Goal: Task Accomplishment & Management: Use online tool/utility

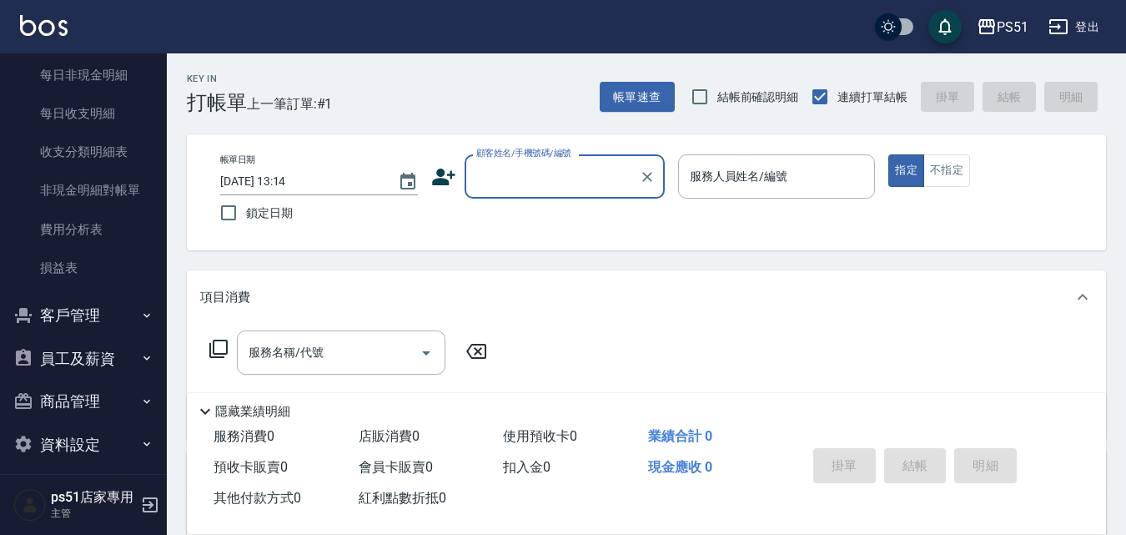
scroll to position [1400, 0]
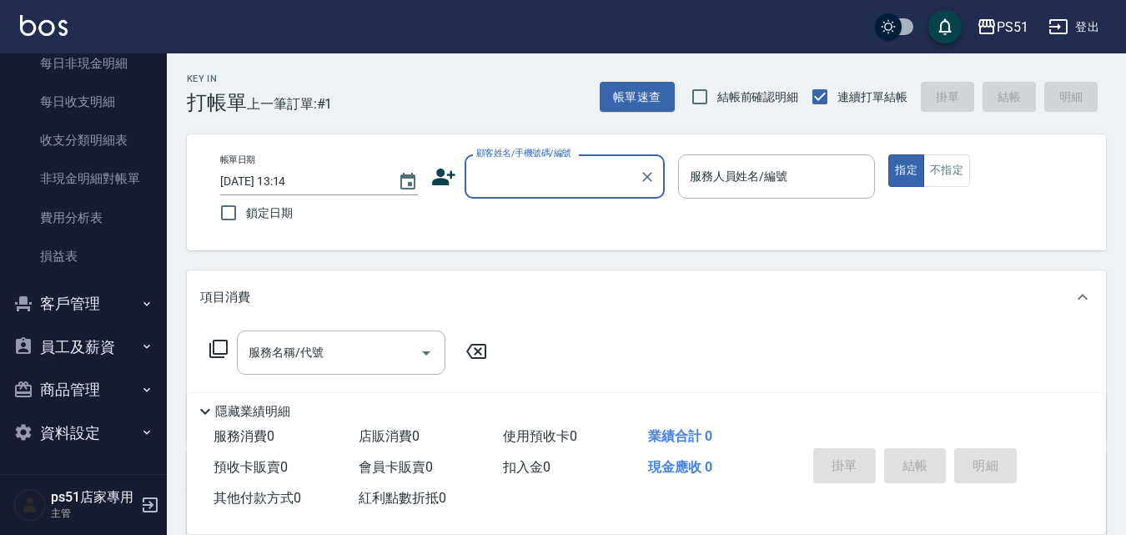
click at [73, 394] on button "商品管理" at bounding box center [83, 389] width 153 height 43
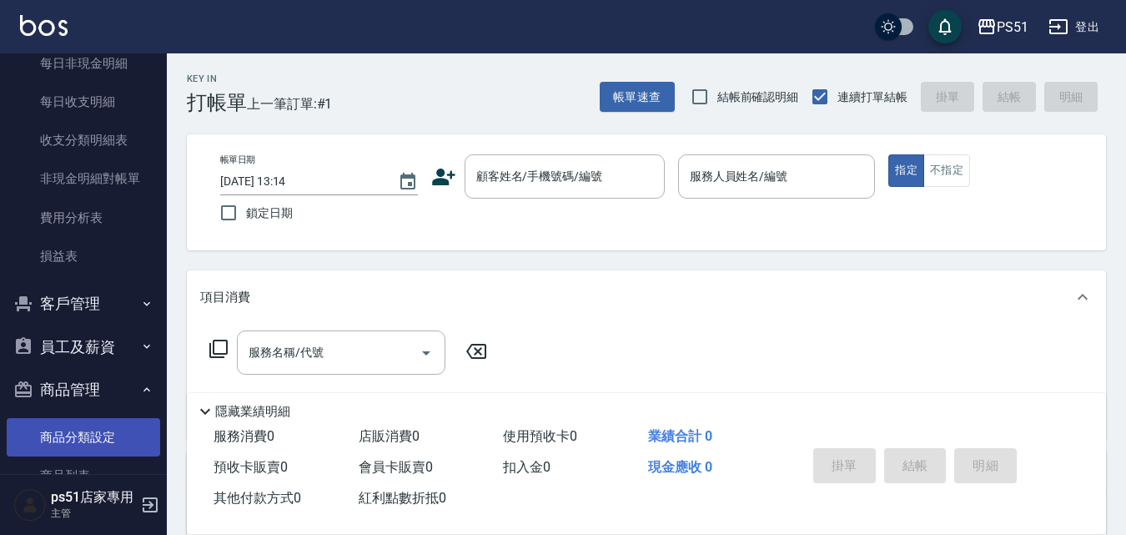
scroll to position [1490, 0]
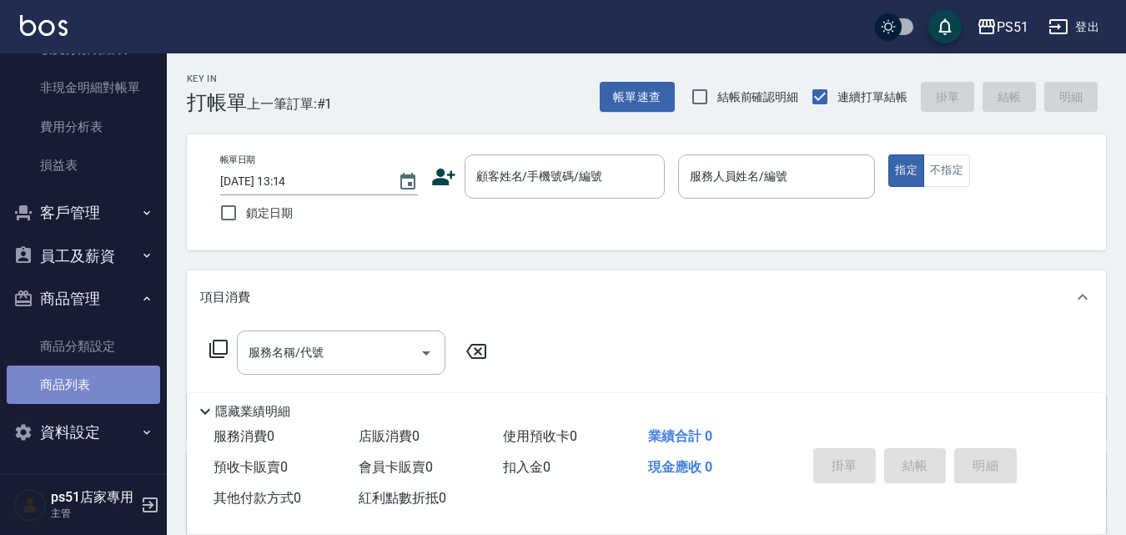
click at [94, 390] on link "商品列表" at bounding box center [83, 384] width 153 height 38
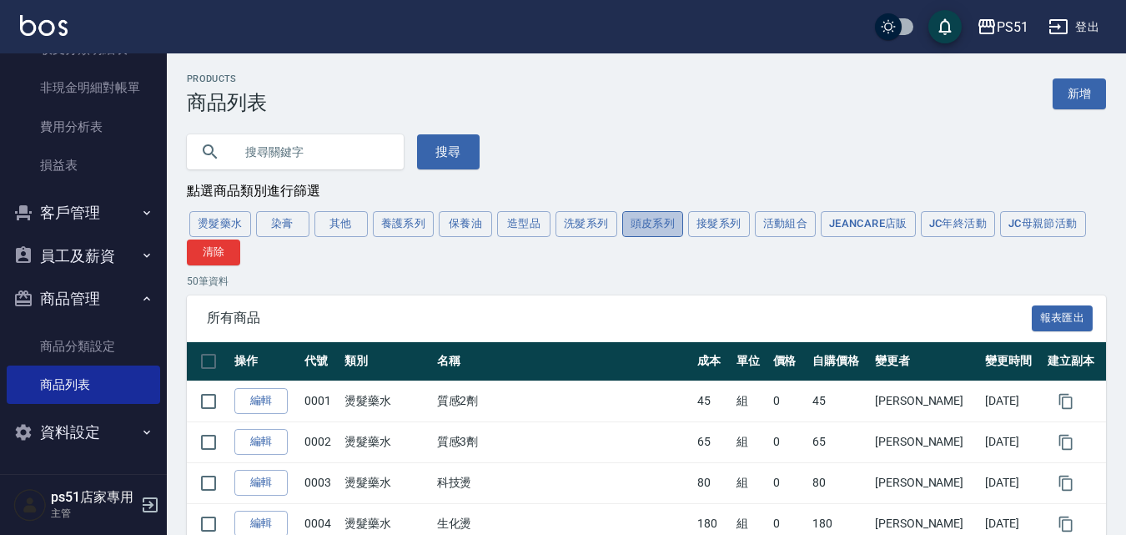
click at [656, 224] on button "頭皮系列" at bounding box center [653, 224] width 62 height 26
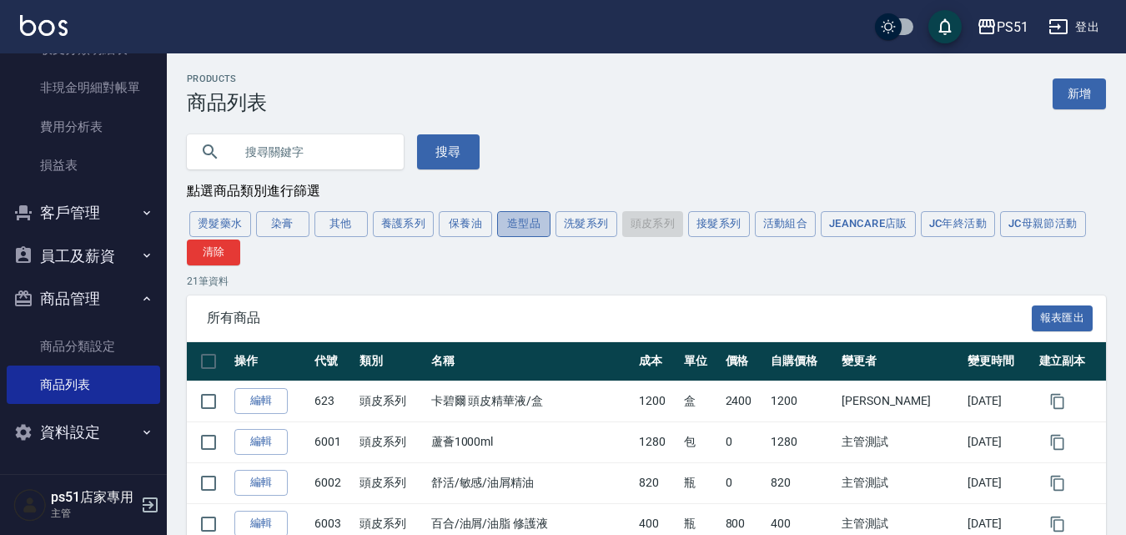
click at [548, 226] on button "造型品" at bounding box center [523, 224] width 53 height 26
click at [548, 226] on div "燙髮藥水 染膏 其他 養護系列 保養油 造型品 洗髮系列 頭皮系列 接髮系列 活動組合 JeanCare店販 JC年終活動 JC母親節活動 清除" at bounding box center [646, 237] width 919 height 57
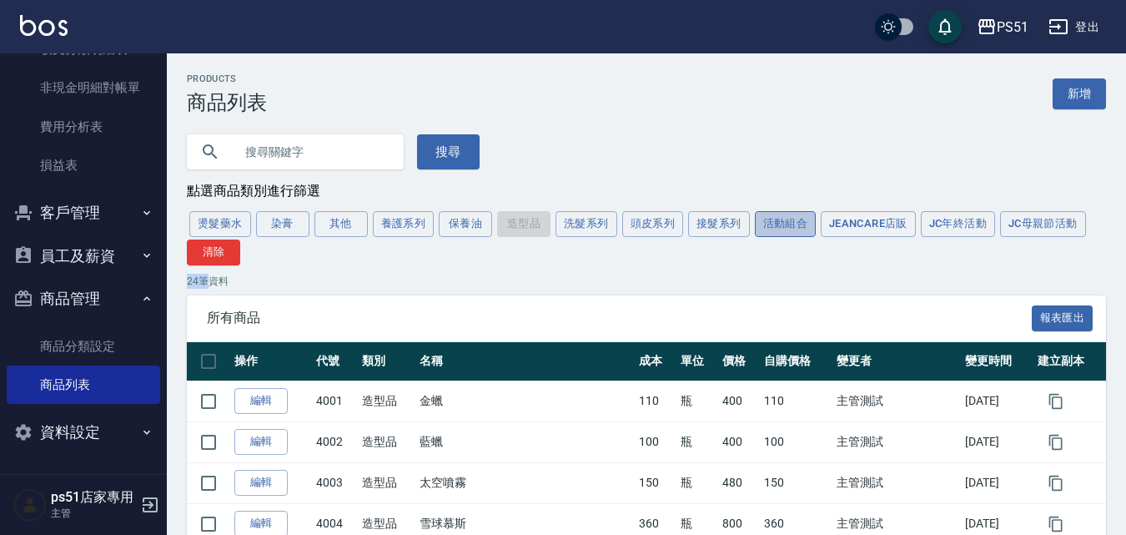
click at [783, 227] on button "活動組合" at bounding box center [786, 224] width 62 height 26
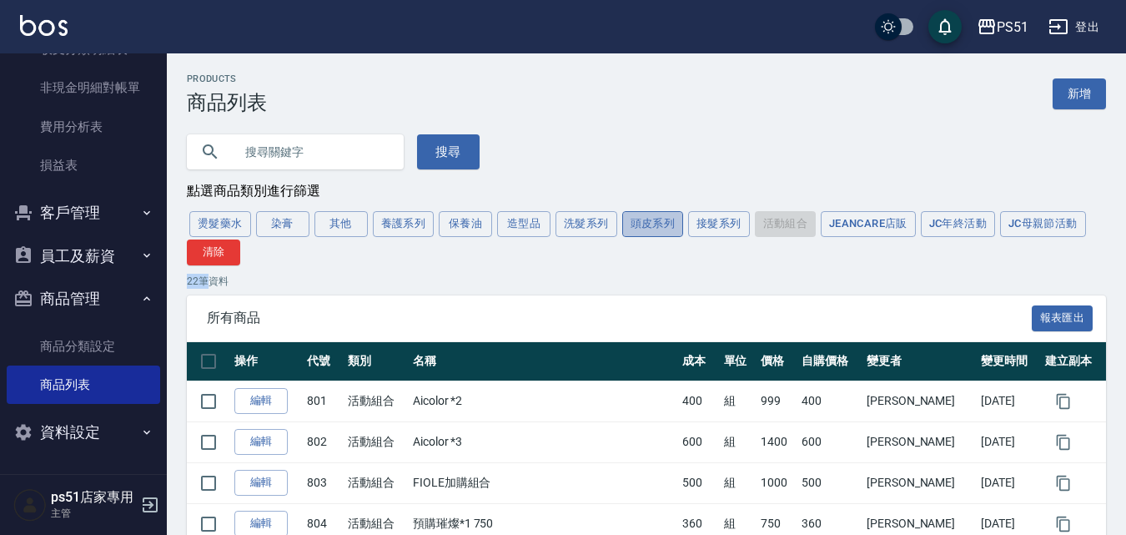
click at [650, 227] on button "頭皮系列" at bounding box center [653, 224] width 62 height 26
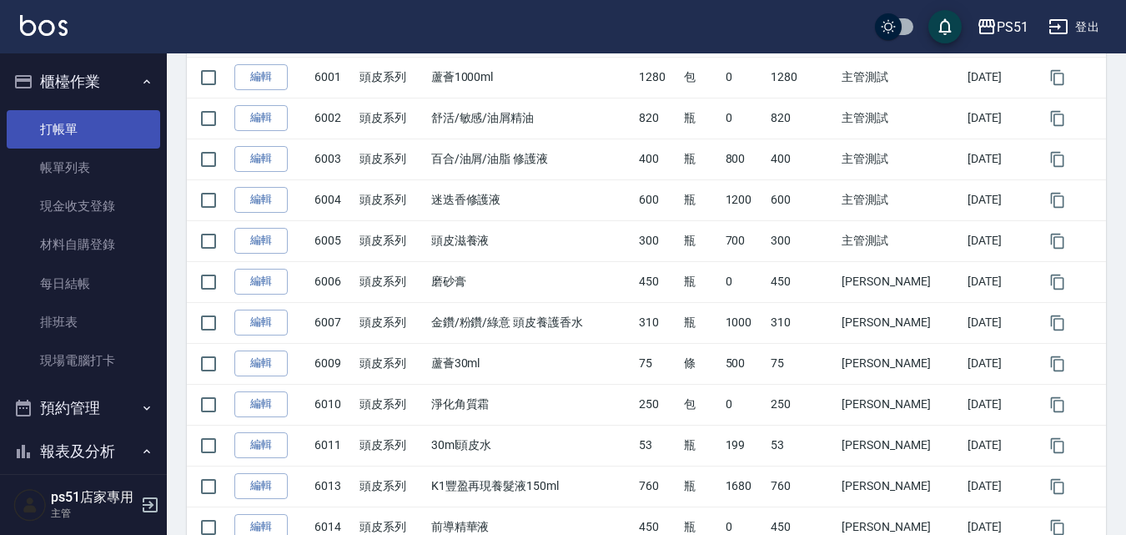
scroll to position [194, 0]
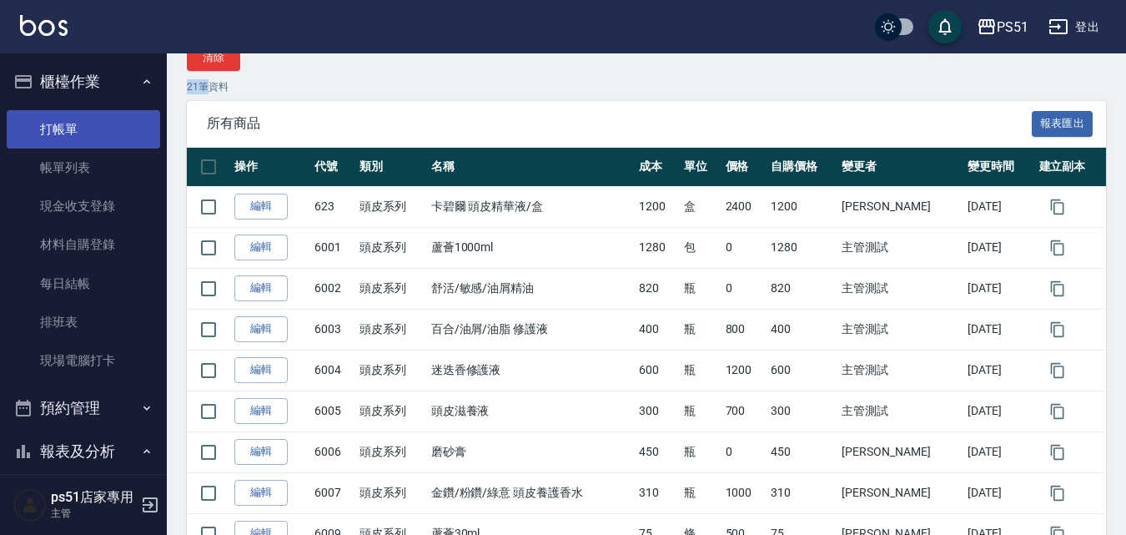
click at [71, 128] on link "打帳單" at bounding box center [83, 129] width 153 height 38
